Goal: Task Accomplishment & Management: Manage account settings

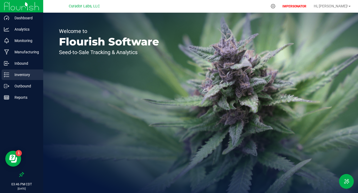
click at [24, 79] on div "Inventory" at bounding box center [23, 74] width 42 height 11
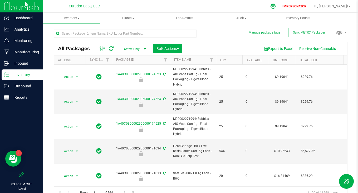
click at [276, 8] on icon at bounding box center [274, 6] width 6 height 6
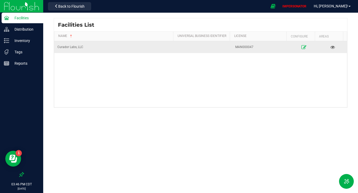
click at [302, 46] on icon at bounding box center [304, 47] width 5 height 4
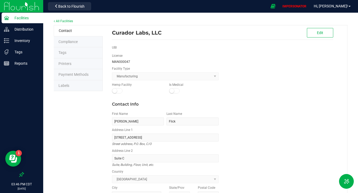
click at [71, 88] on li "Labels" at bounding box center [78, 85] width 49 height 11
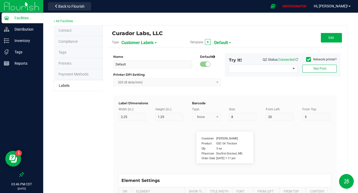
click at [135, 38] on span "Customer Labels" at bounding box center [138, 42] width 32 height 9
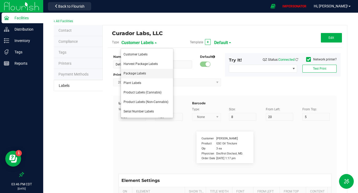
click at [127, 74] on span "Package Labels" at bounding box center [135, 73] width 22 height 4
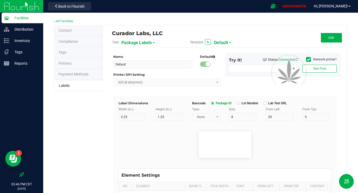
type input "4"
type input "3"
type input "5"
type input "40"
type input "Package ID"
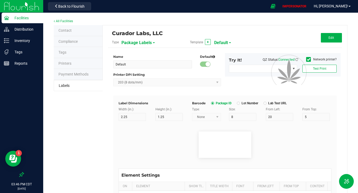
type input "25"
type input "10"
type input "CADMODS-20230420-096"
type input "SKU Name"
type input "25"
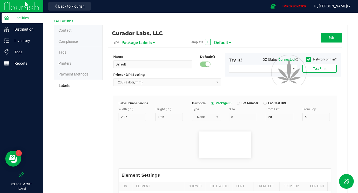
type input "10"
type input "Gelato Pen"
type input "Strain"
type input "25"
type input "10"
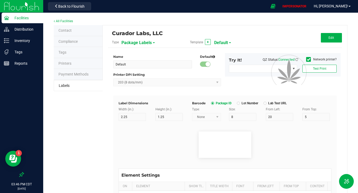
type input "Gelato"
type input "Size"
type input "25"
type input "10"
type input "44 ea"
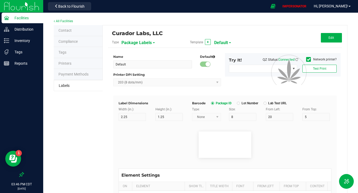
type input "Package Date"
type input "25"
type input "10"
type input "[DATE] 10:14pm"
type input "Lot Number"
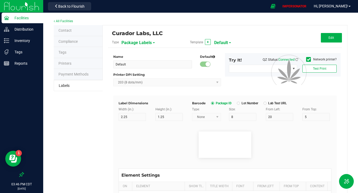
type input "25"
type input "10"
type input "30"
type input "LOT918234"
type input "SKU"
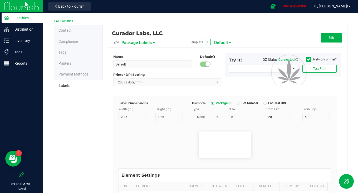
type input "25"
type input "10"
type input "30"
type input "42P017"
type input "Ref Field 1"
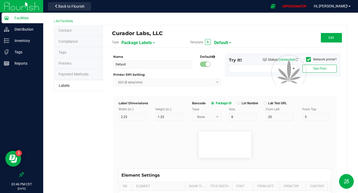
type input "25"
type input "10"
type input "35"
type input "Ref Field 1 Value"
type input "Ref Field 2"
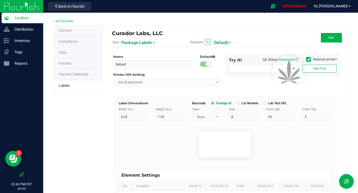
type input "25"
type input "10"
type input "35"
type input "Ref Field 2 Value"
type input "Ref Field 3"
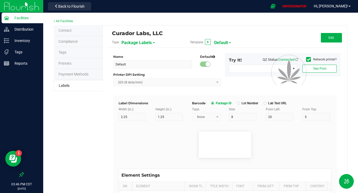
type input "25"
type input "10"
type input "35"
type input "Ref Field 3 Value"
type input "Item Ref Field 1"
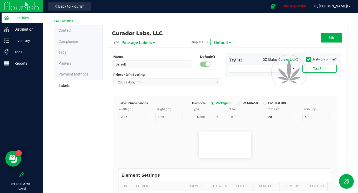
type input "25"
type input "10"
type input "35"
type input "Item Ref Field 1 Value"
type input "Item Ref Field 2"
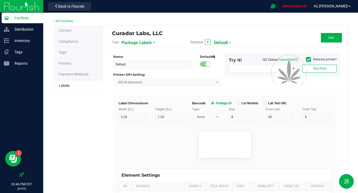
type input "25"
type input "10"
type input "35"
type input "Item Ref Field 2 Value"
type input "Item Ref Field 3"
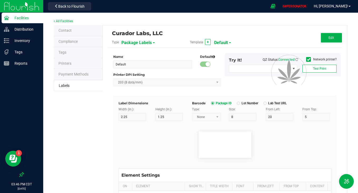
type input "25"
type input "10"
type input "35"
type input "Item Ref Field 3 Value"
type input "Item Ref Field 4"
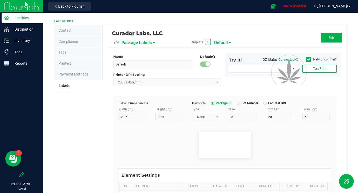
type input "25"
type input "10"
type input "35"
type input "Item Ref Field 4 Value"
type input "Item Ref Field 5"
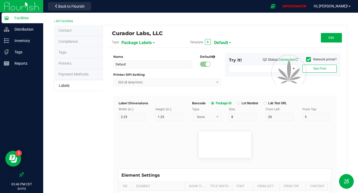
type input "25"
type input "10"
type input "35"
type input "Item Ref Field 5 Value"
type input "NDC Number"
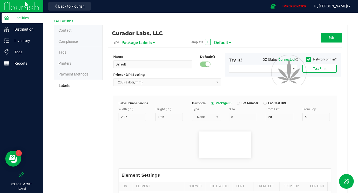
type input "25"
type input "10"
type input "35"
type input "[PHONE_NUMBER]"
type input "Number of Servings"
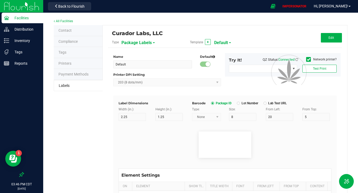
type input "25"
type input "10"
type input "35"
type input "4 servings/item"
type input "Serving Size"
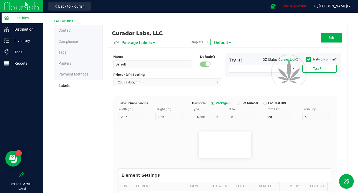
type input "25"
type input "10"
type input "35"
type input "1 cup"
type input "Serving Size (Grams)"
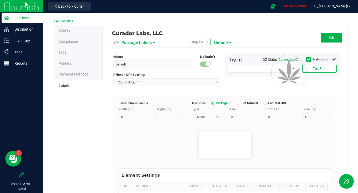
type input "25"
type input "10"
type input "35"
type input "4 g"
type input "Item Ingredients"
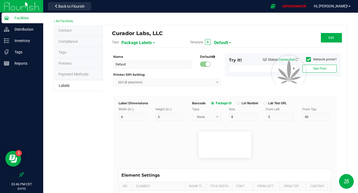
type input "25"
type input "10"
type input "35"
type input "Ingredient one, ingredient two"
type input "Allergens"
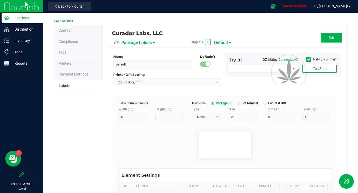
type input "25"
type input "10"
type input "35"
type input "Tree Nuts, Soy, Wheat"
type input "Feel"
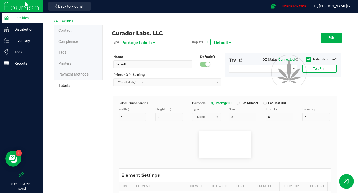
type input "25"
type input "10"
type input "35"
type input "Relaxed"
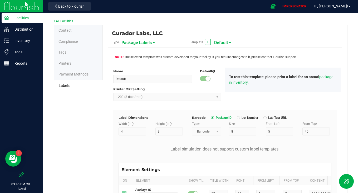
click at [222, 45] on span "Default" at bounding box center [221, 42] width 14 height 9
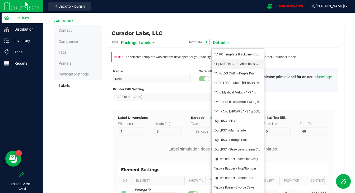
click at [224, 64] on span "*1g SafeBet Cart - Alien Rock Candy" at bounding box center [239, 64] width 51 height 4
type input "*1g SafeBet Cart - Alien Rock Candy"
type input "1.5"
type input "1"
type input "Use By:"
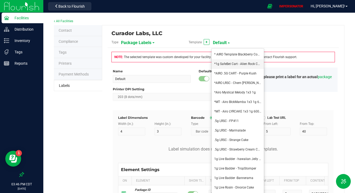
type input "5"
type input "4"
type input "1"
type input "10.5"
type input "YEAR-MO-DA"
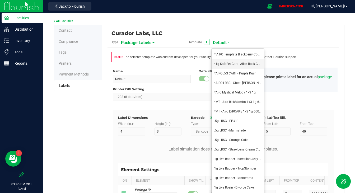
type input "Lab License"
type input "4"
type input "1"
type input "12"
type input "tes000000"
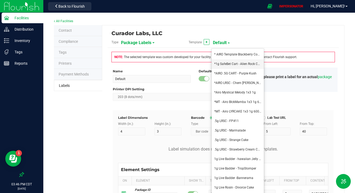
type input "Ingredients:"
type input "6"
type input "3"
type input "1"
type input "2.5"
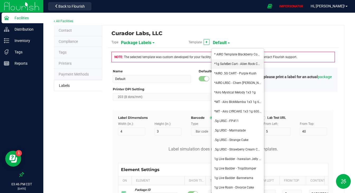
type input "Formulated Distillate;Limonene; alpha-Humulene; beta-Myrcene;"
type input "Ing2"
type input "10"
type input "3"
type input "1"
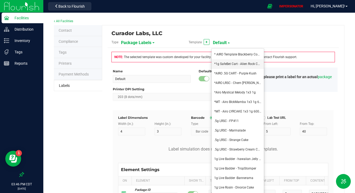
type input "3.5"
type input "Geraniol; Citronellol; beta-Caryophyllene; Linalool; beta-Pinene; alpha-Pinene;"
type input "Ing3"
type input "10"
type input "3"
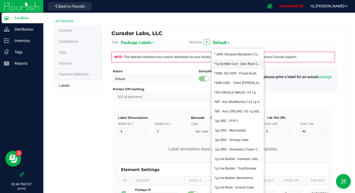
type input "1"
type input "4.5"
type input "Caryophyllene Oxide;alpha-Bisabolol; alpha-Eudesmol; alpha-Phellandrene;"
type input "Ing4"
type input "10"
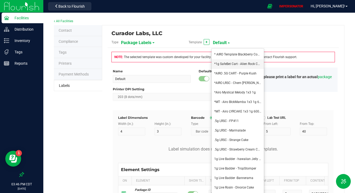
type input "3"
type input "1"
type input "5.5"
type input "alpha-Terpinene; alpha-Terpineol; Borneol; [GEOGRAPHIC_DATA]; delta-3 Carene;"
type input "Ing5"
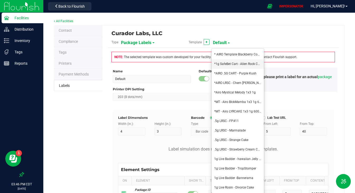
type input "10"
type input "3"
type input "1"
type input "6.5"
type input "Eucalyptol; y-Terpinene; Guaiol;[PERSON_NAME]; [MEDICAL_DATA]; Nerolidol; Ocime…"
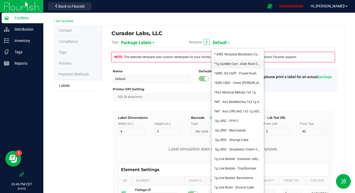
type input "Ing6"
type input "10"
type input "3"
type input "1"
type input "7.5"
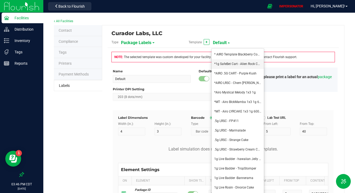
type input "Pulegone; Sabinene hydrate;Terpinolene; Solvents (Butane, [MEDICAL_DATA], or CO…"
type input "Serving Doses/pkg:"
type input "15"
type input "4"
type input "1"
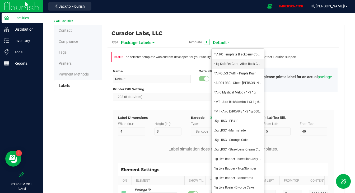
type input "9"
type input "200"
type input "Source Pkg ID:"
type input "10"
type input "4"
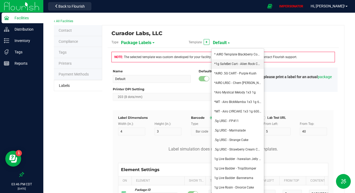
type input "1"
type input "13.5"
type input "1A40C0300002906000045988"
type input "10"
type input "4"
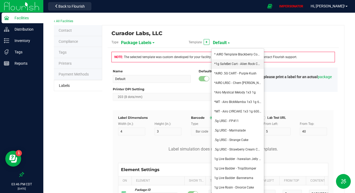
type input "15"
type input "Test Results (mg/dose):"
type input "Instructions:"
type input "6.5"
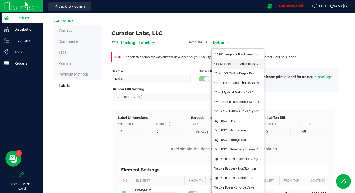
type input "3"
type input "1"
type input "21"
type input "Activate cart using battery (purchased separately). Inhale"
type input "Instructions2"
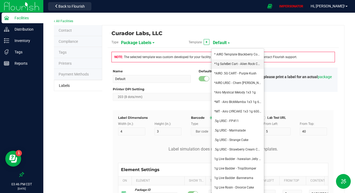
type input "10"
type input "3"
type input "1"
type input "22"
type input "vapor. Effects may last up to 4 hours."
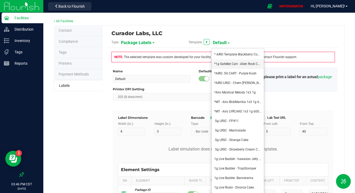
type input "Warning:"
type input "5"
type input "3"
type input "1"
type input "24"
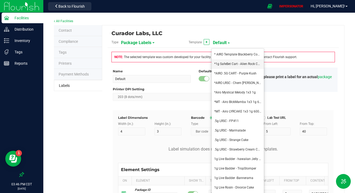
type input "Cognitive and physical impairment may result from use of"
type input "Warning2"
type input "10"
type input "3"
type input "1"
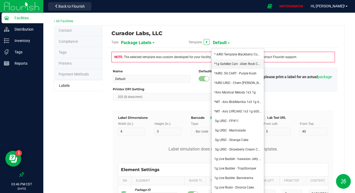
type input "25"
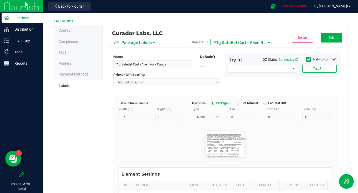
click at [221, 44] on span "*1g SafeBet Cart - Alien Rock Candy" at bounding box center [240, 42] width 53 height 9
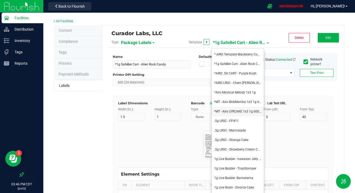
click at [224, 108] on li "*MT - Airo LYRCAKE 1x3 1g 600DPI" at bounding box center [237, 111] width 52 height 9
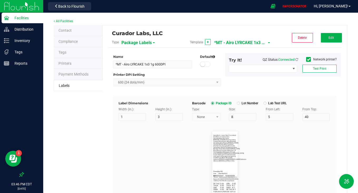
click at [228, 42] on span "*MT - Airo LYRCAKE 1x3 1g 600DPI" at bounding box center [240, 42] width 53 height 9
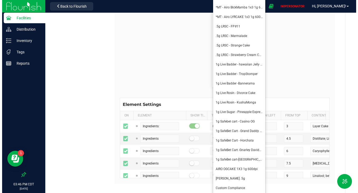
scroll to position [120, 0]
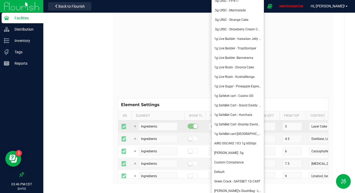
click at [230, 160] on li "Custom Compliance" at bounding box center [237, 162] width 52 height 9
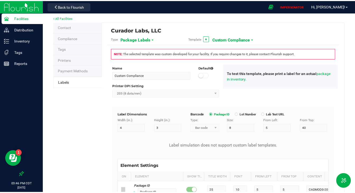
scroll to position [4, 0]
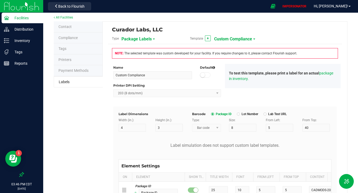
click at [237, 37] on span "Custom Compliance" at bounding box center [233, 39] width 38 height 9
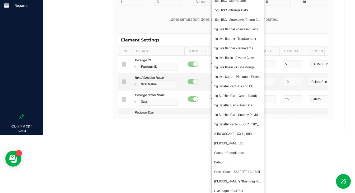
scroll to position [58, 0]
click at [239, 29] on span "1g Live Badder - hawaiian Jelly Roll" at bounding box center [239, 30] width 50 height 4
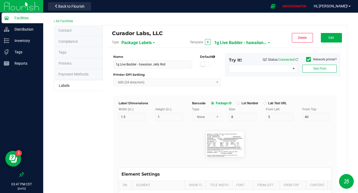
click at [240, 42] on span "1g Live Badder - hawaiian Jelly Roll" at bounding box center [240, 42] width 53 height 9
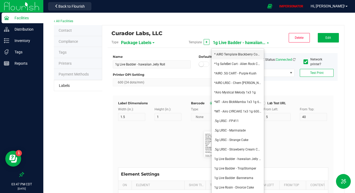
click at [236, 56] on span "* AIRO Template Blackberry Cobbler" at bounding box center [239, 54] width 50 height 4
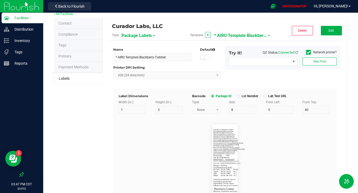
scroll to position [5, 0]
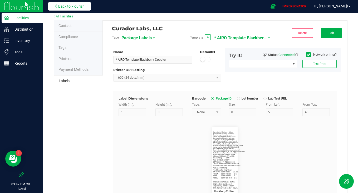
click at [70, 7] on span "Back to Flourish" at bounding box center [71, 6] width 26 height 4
